Goal: Task Accomplishment & Management: Use online tool/utility

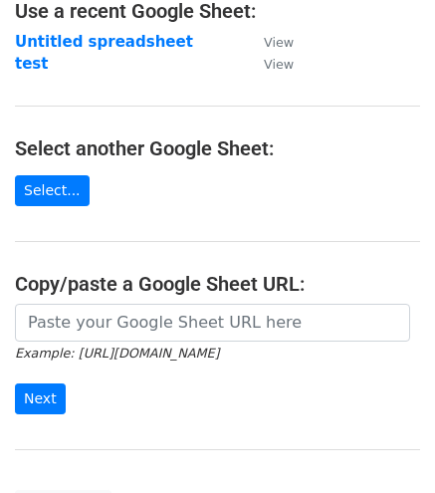
scroll to position [136, 0]
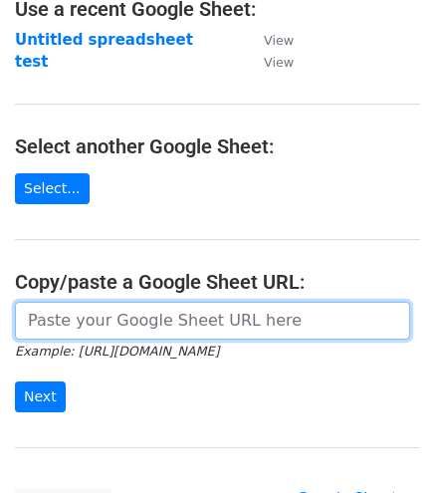
click at [207, 314] on input "url" at bounding box center [212, 321] width 395 height 38
paste input "[URL][DOMAIN_NAME]"
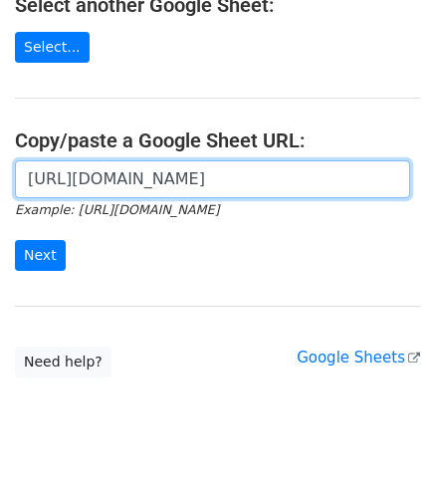
scroll to position [282, 0]
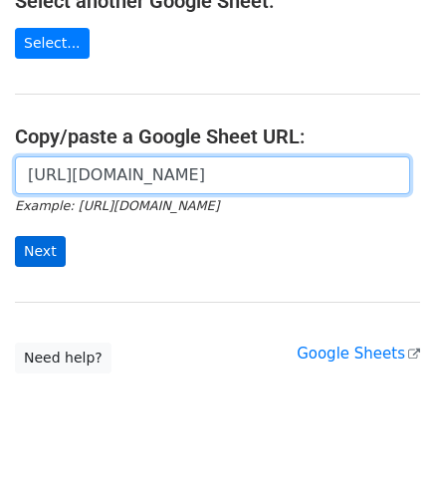
type input "[URL][DOMAIN_NAME]"
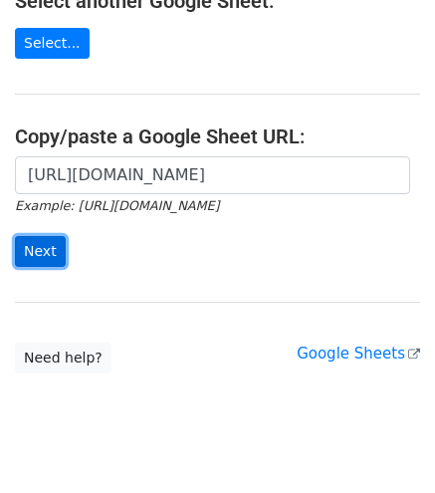
scroll to position [0, 0]
click at [36, 250] on input "Next" at bounding box center [40, 251] width 51 height 31
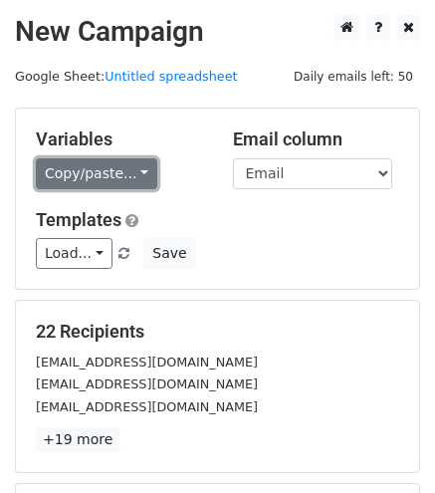
click at [102, 168] on link "Copy/paste..." at bounding box center [97, 173] width 122 height 31
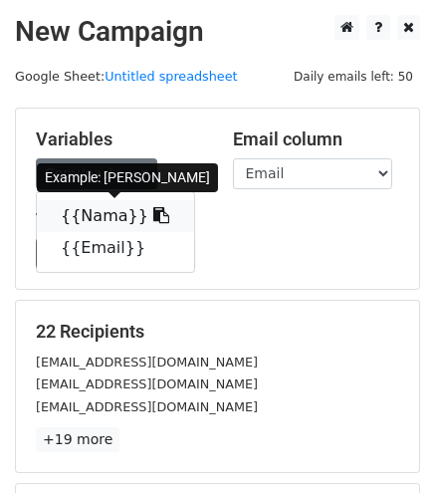
click at [108, 208] on link "{{Nama}}" at bounding box center [115, 216] width 157 height 32
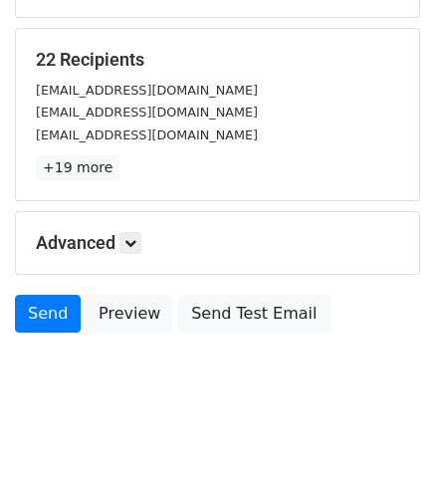
scroll to position [277, 0]
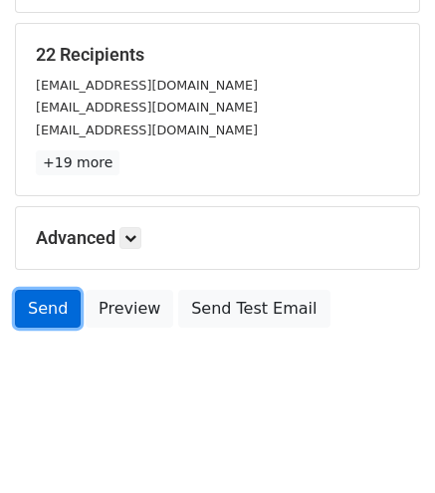
click at [56, 308] on link "Send" at bounding box center [48, 309] width 66 height 38
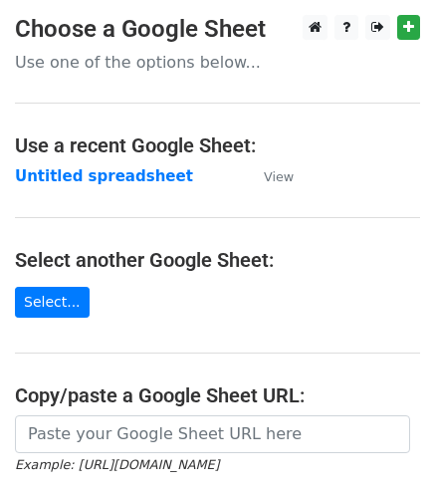
scroll to position [138, 0]
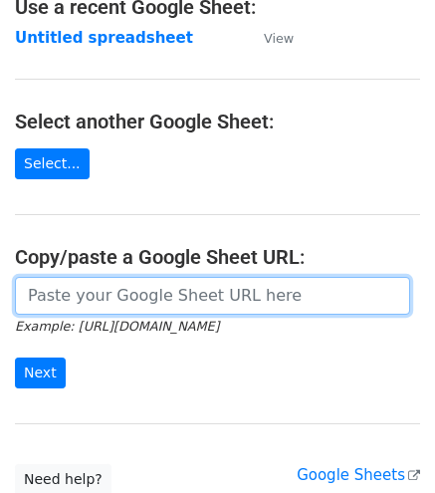
click at [48, 308] on input "url" at bounding box center [212, 296] width 395 height 38
paste input "[URL][DOMAIN_NAME]"
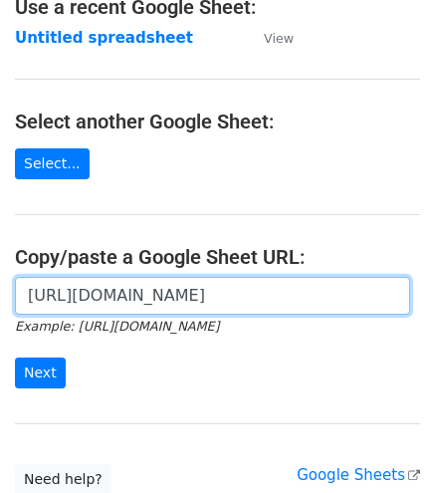
scroll to position [0, 432]
type input "[URL][DOMAIN_NAME]"
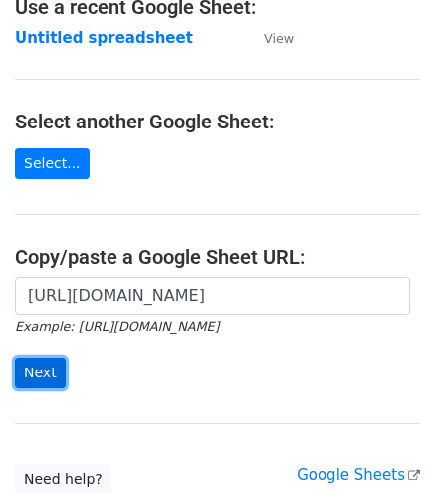
click at [35, 369] on input "Next" at bounding box center [40, 373] width 51 height 31
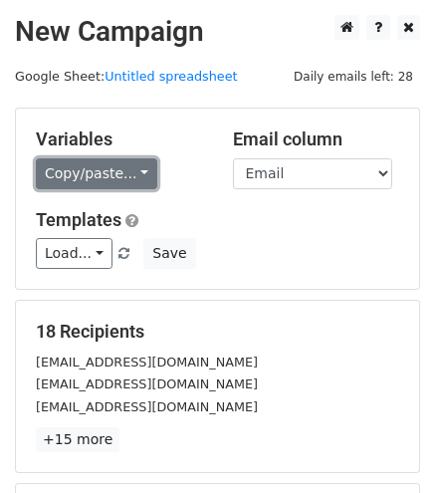
click at [116, 182] on link "Copy/paste..." at bounding box center [97, 173] width 122 height 31
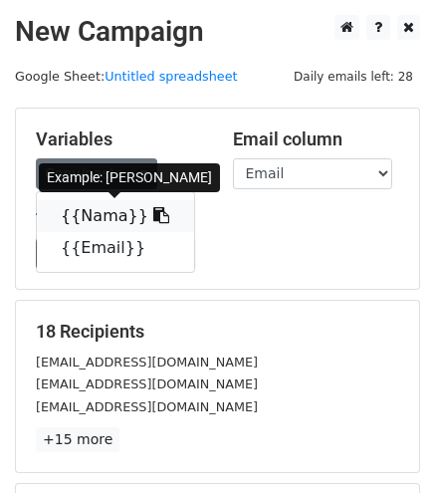
click at [96, 208] on link "{{Nama}}" at bounding box center [115, 216] width 157 height 32
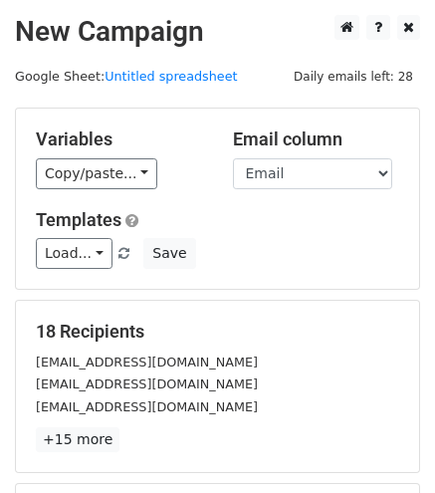
scroll to position [277, 0]
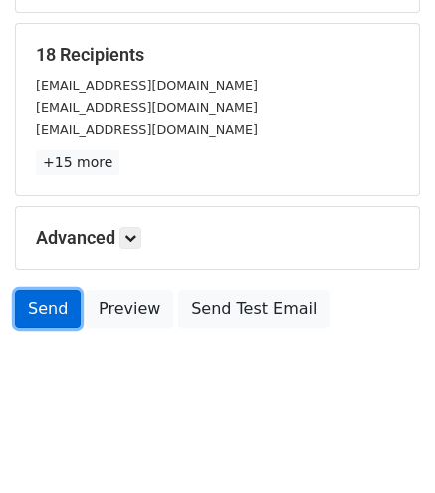
click at [56, 290] on link "Send" at bounding box center [48, 309] width 66 height 38
